Goal: Task Accomplishment & Management: Manage account settings

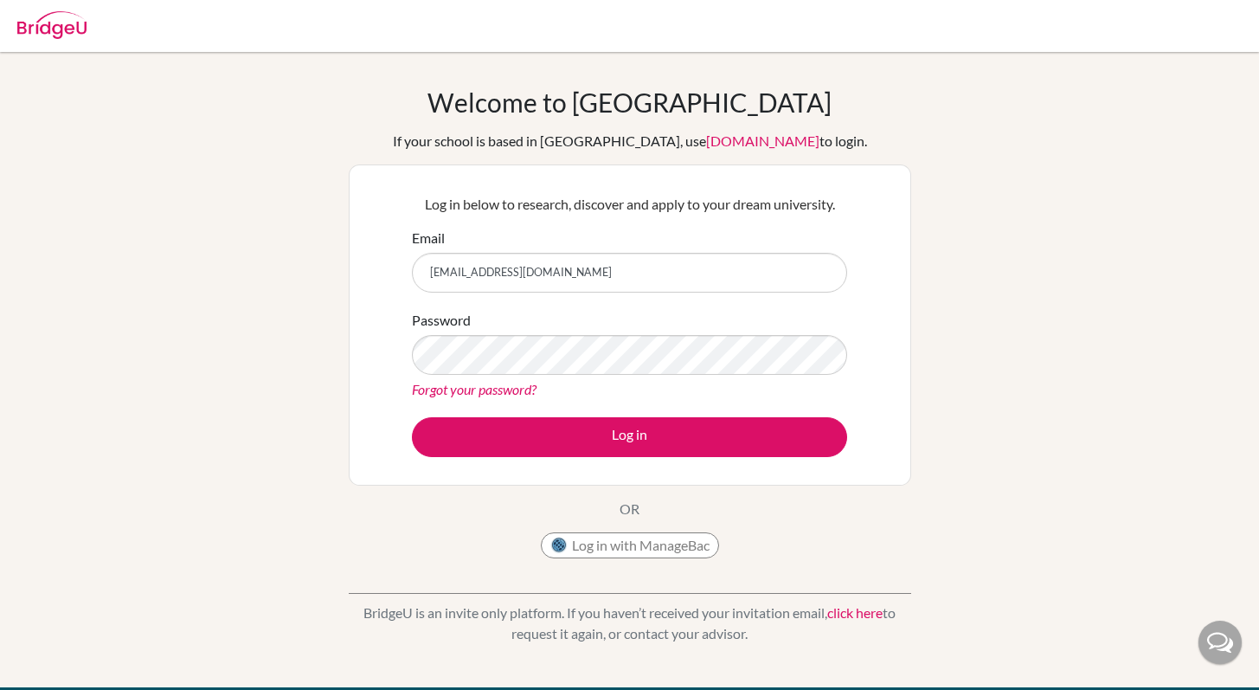
click at [412, 417] on button "Log in" at bounding box center [629, 437] width 435 height 40
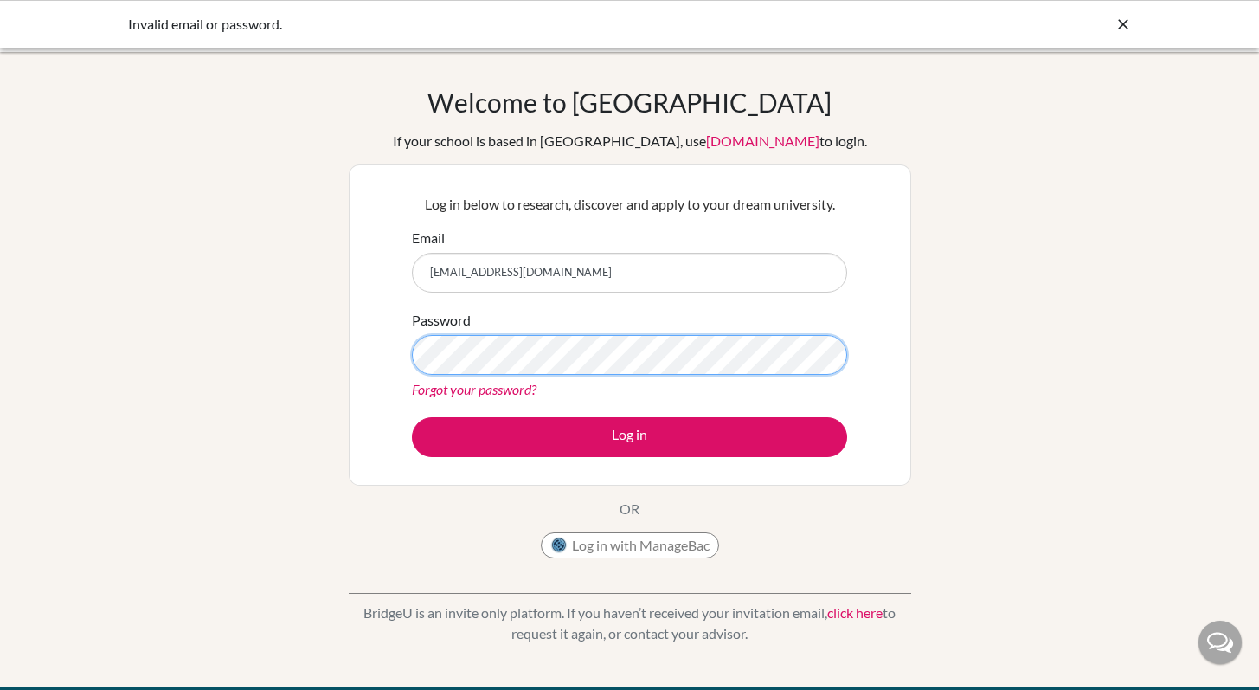
click at [412, 417] on button "Log in" at bounding box center [629, 437] width 435 height 40
click at [646, 546] on button "Log in with ManageBac" at bounding box center [630, 545] width 178 height 26
click at [412, 417] on button "Log in" at bounding box center [629, 437] width 435 height 40
